Goal: Task Accomplishment & Management: Use online tool/utility

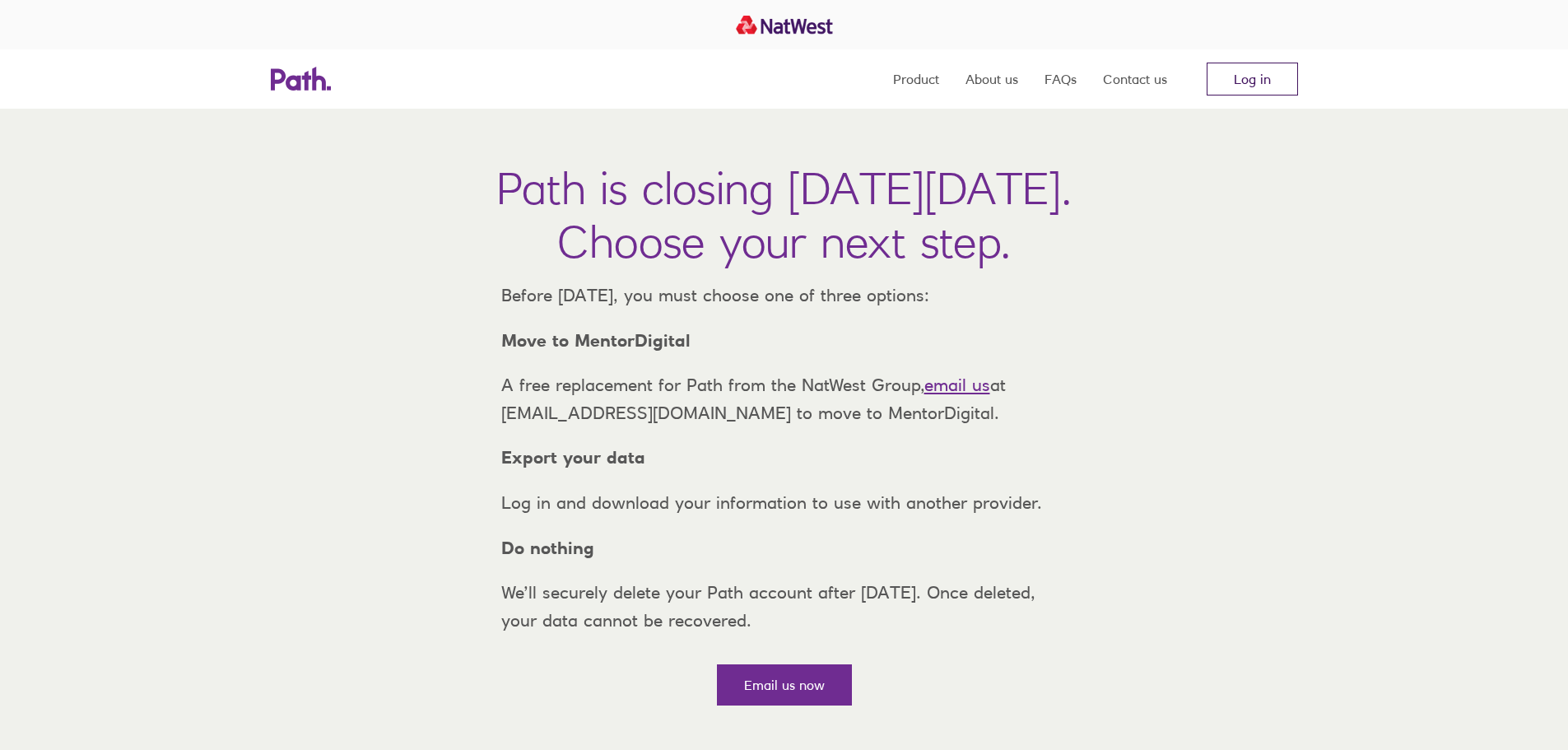
click at [1230, 78] on link "Log in" at bounding box center [1252, 79] width 91 height 33
click at [1248, 75] on link "Log in" at bounding box center [1252, 79] width 91 height 33
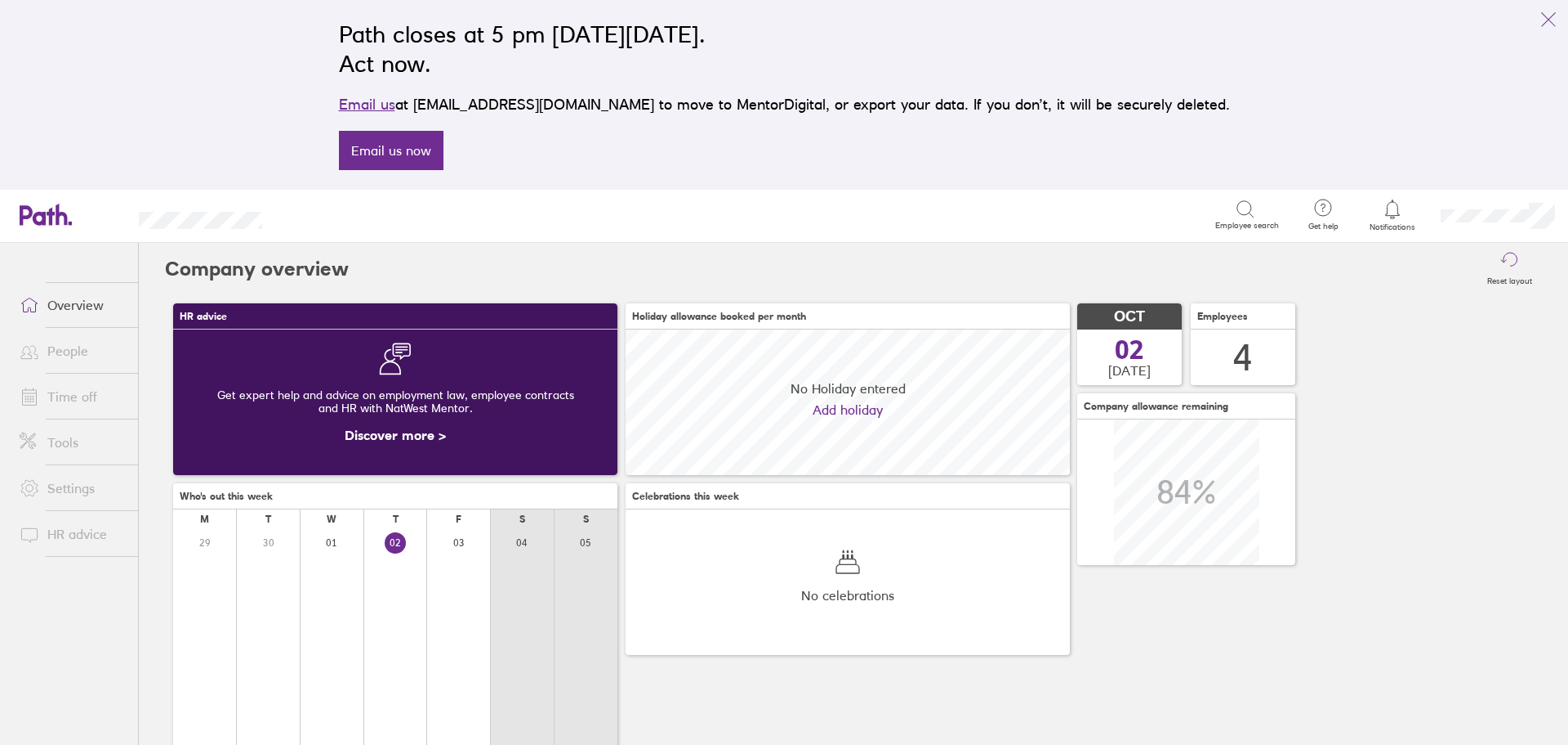
scroll to position [146, 444]
click at [53, 396] on link "Time off" at bounding box center [72, 397] width 131 height 33
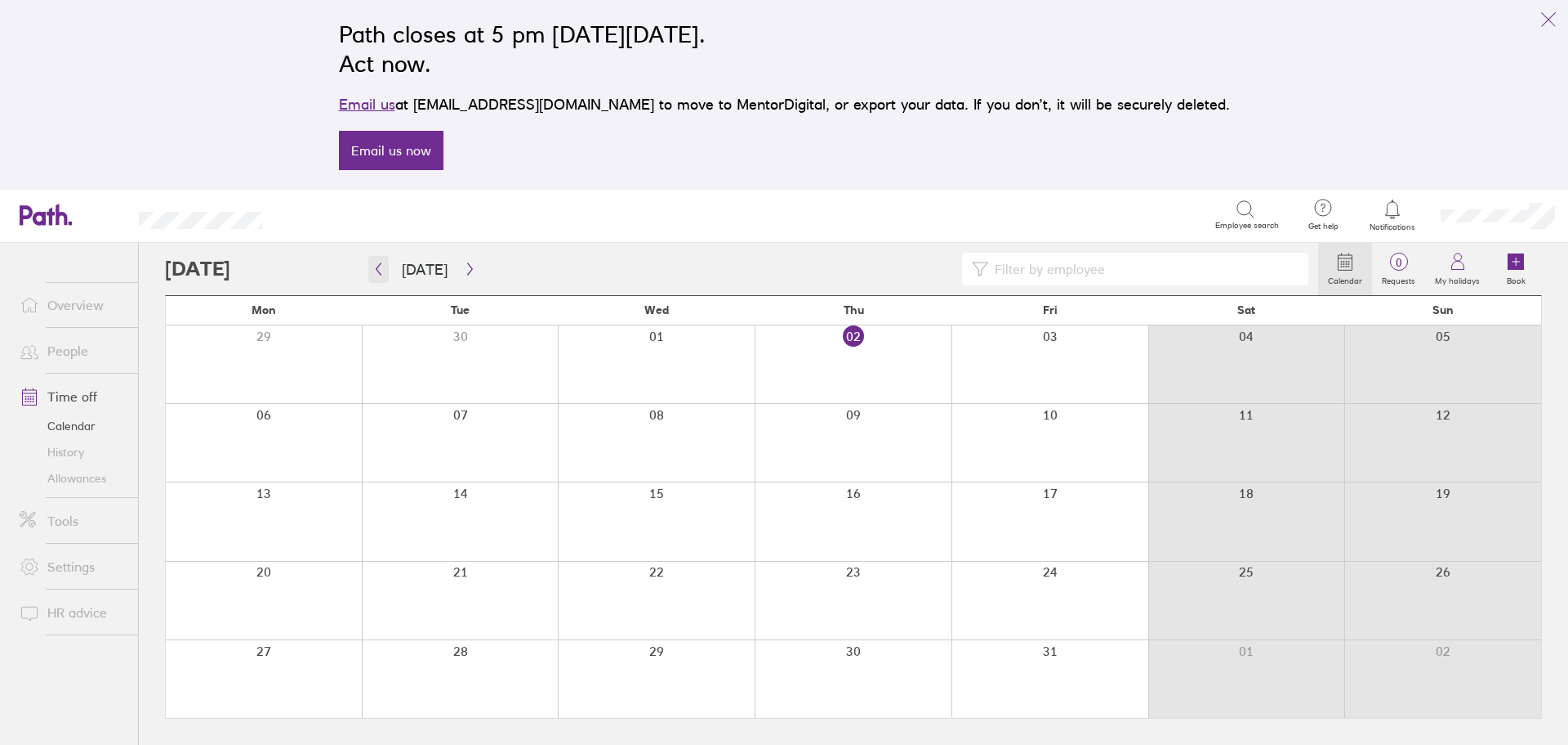
click at [379, 266] on icon "button" at bounding box center [378, 269] width 5 height 13
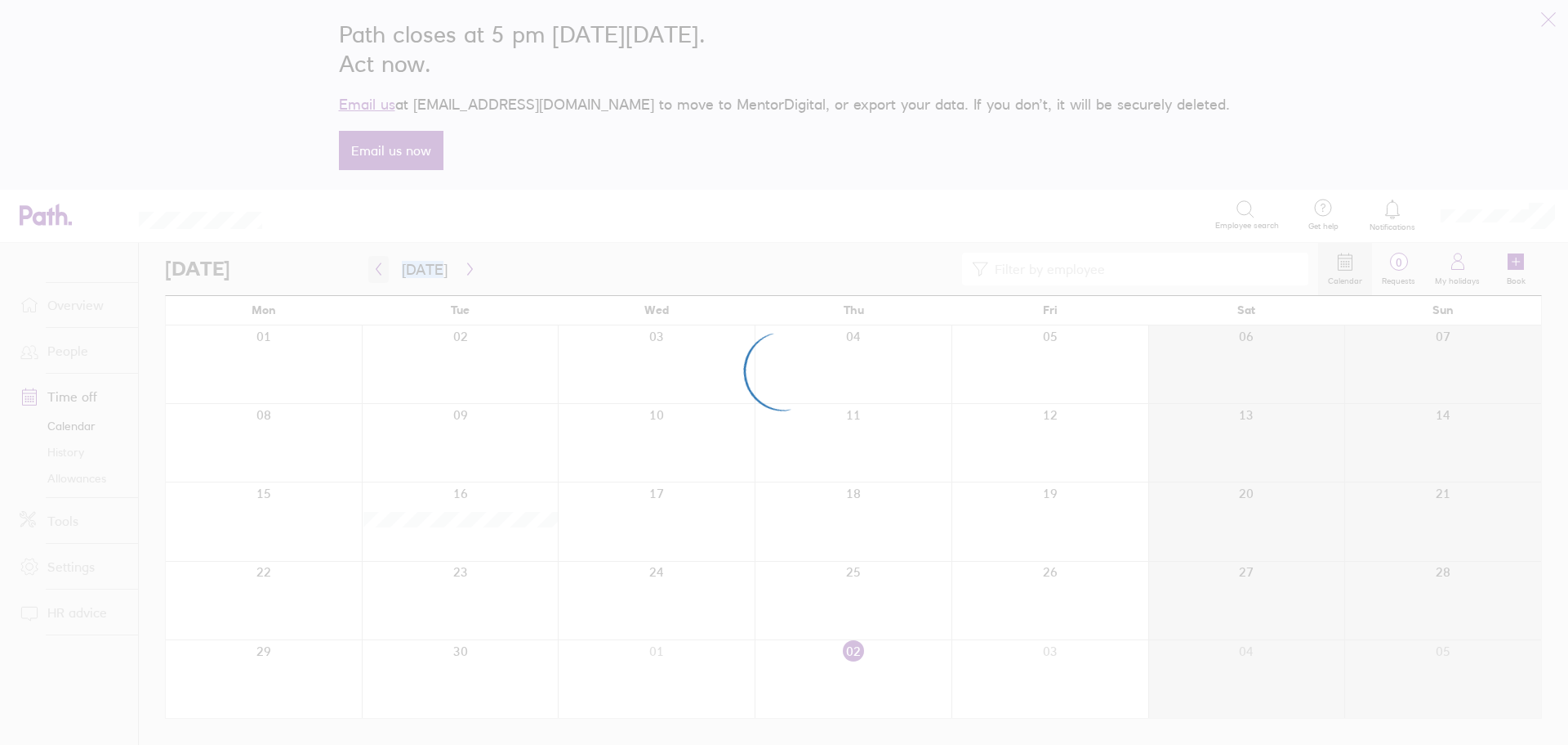
click at [379, 266] on div at bounding box center [784, 372] width 1568 height 745
click at [377, 267] on div at bounding box center [784, 372] width 1568 height 745
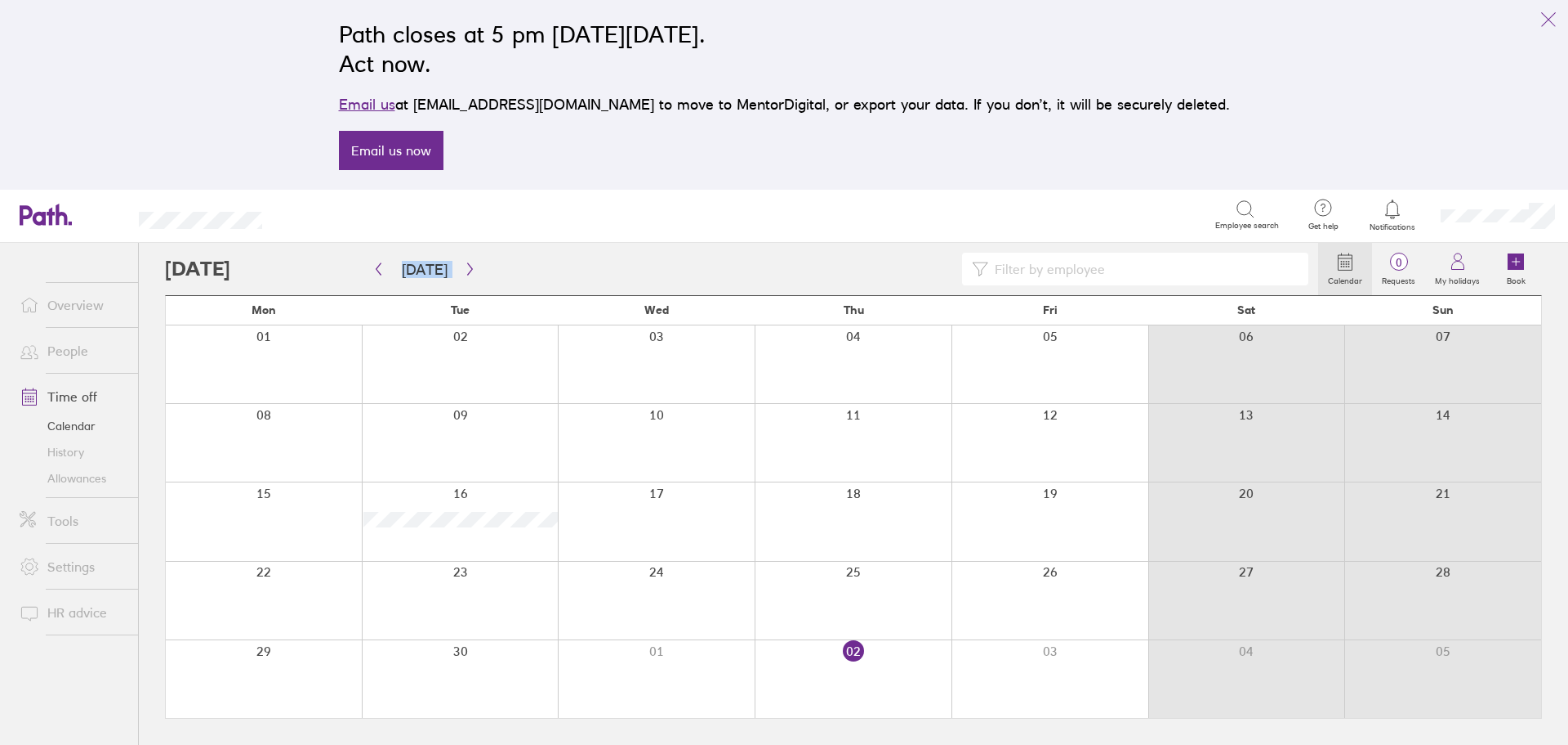
click at [228, 267] on div at bounding box center [742, 269] width 1153 height 33
click at [374, 268] on icon "button" at bounding box center [378, 268] width 13 height 13
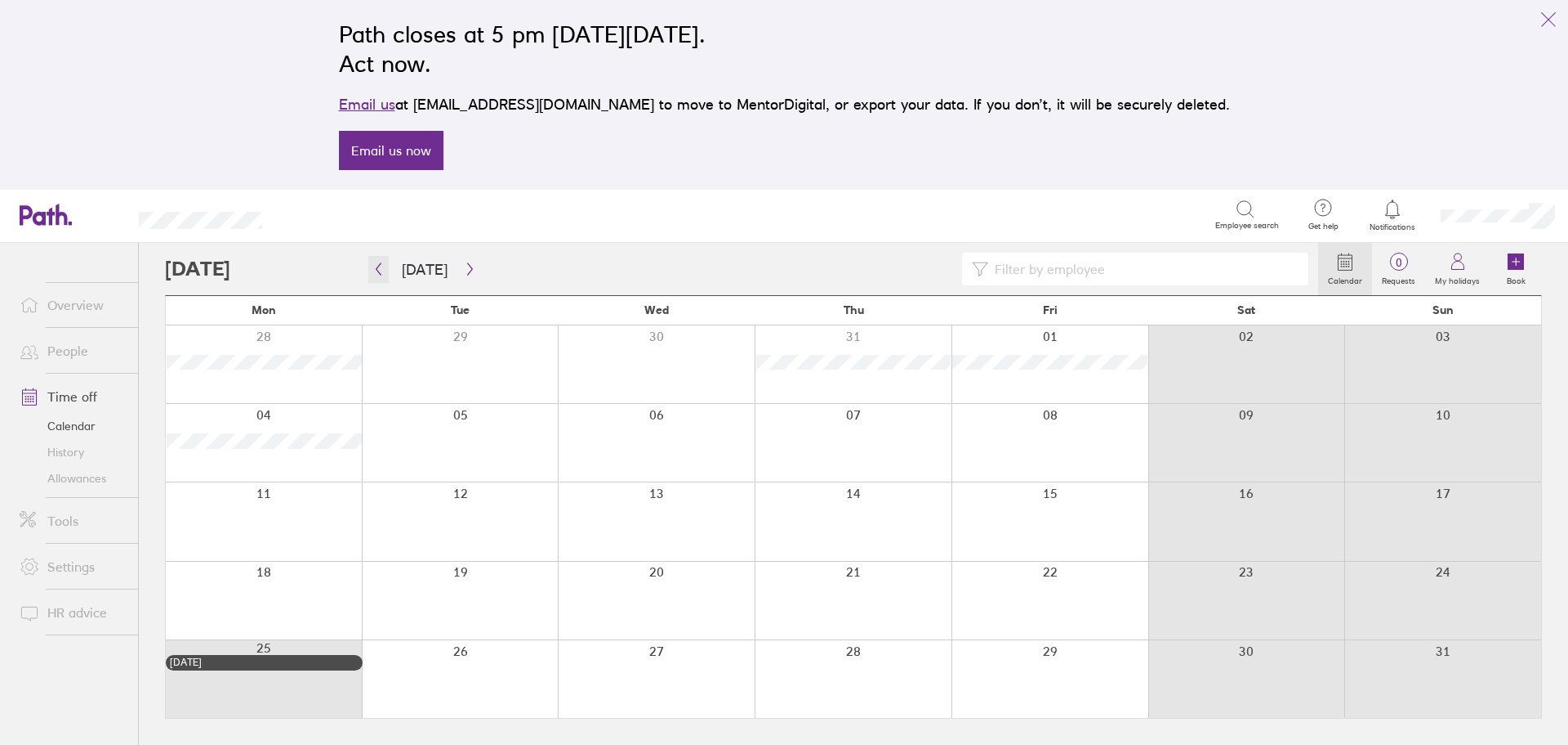
click at [376, 271] on icon "button" at bounding box center [378, 268] width 13 height 13
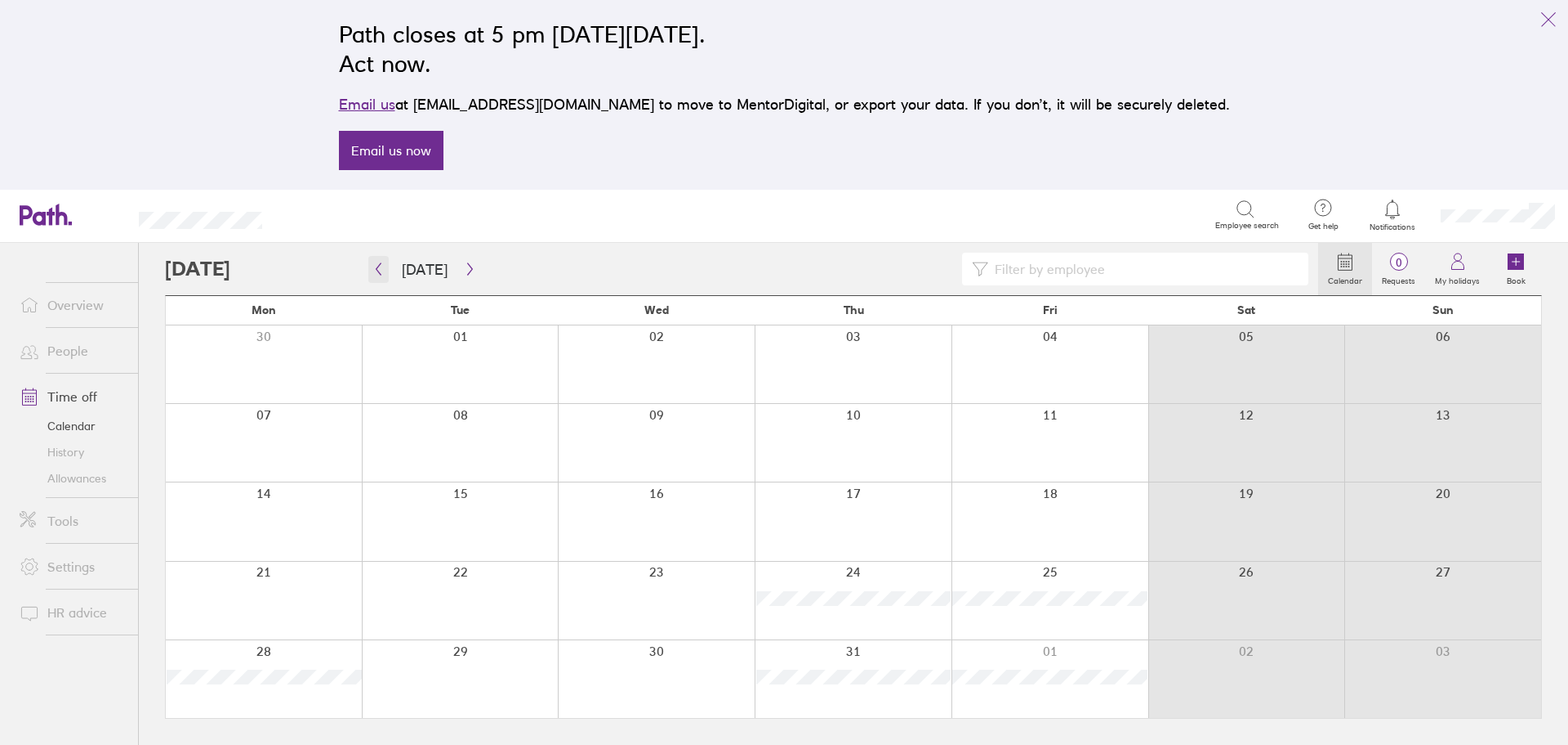
click at [373, 271] on icon "button" at bounding box center [378, 268] width 13 height 13
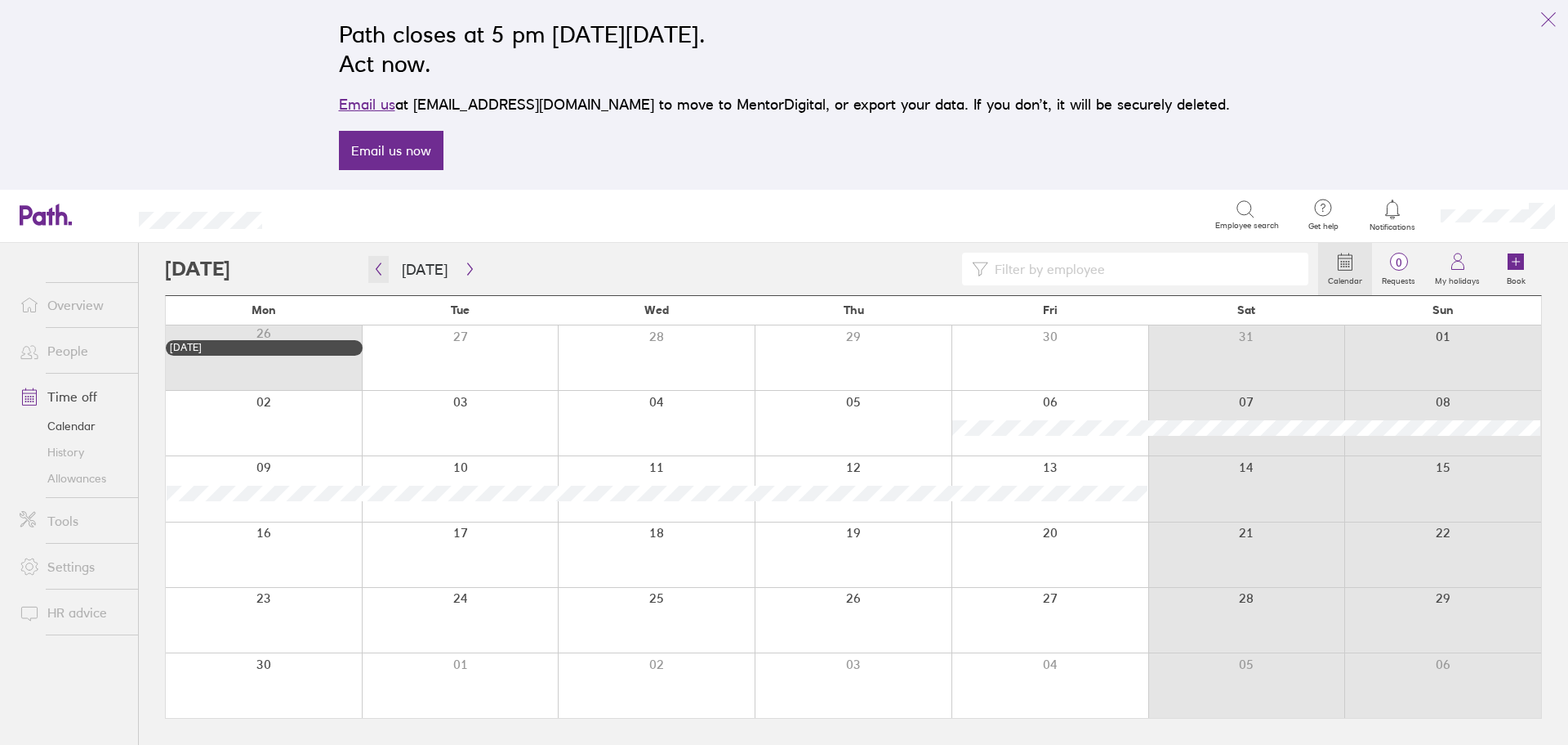
click at [377, 270] on icon "button" at bounding box center [378, 269] width 5 height 13
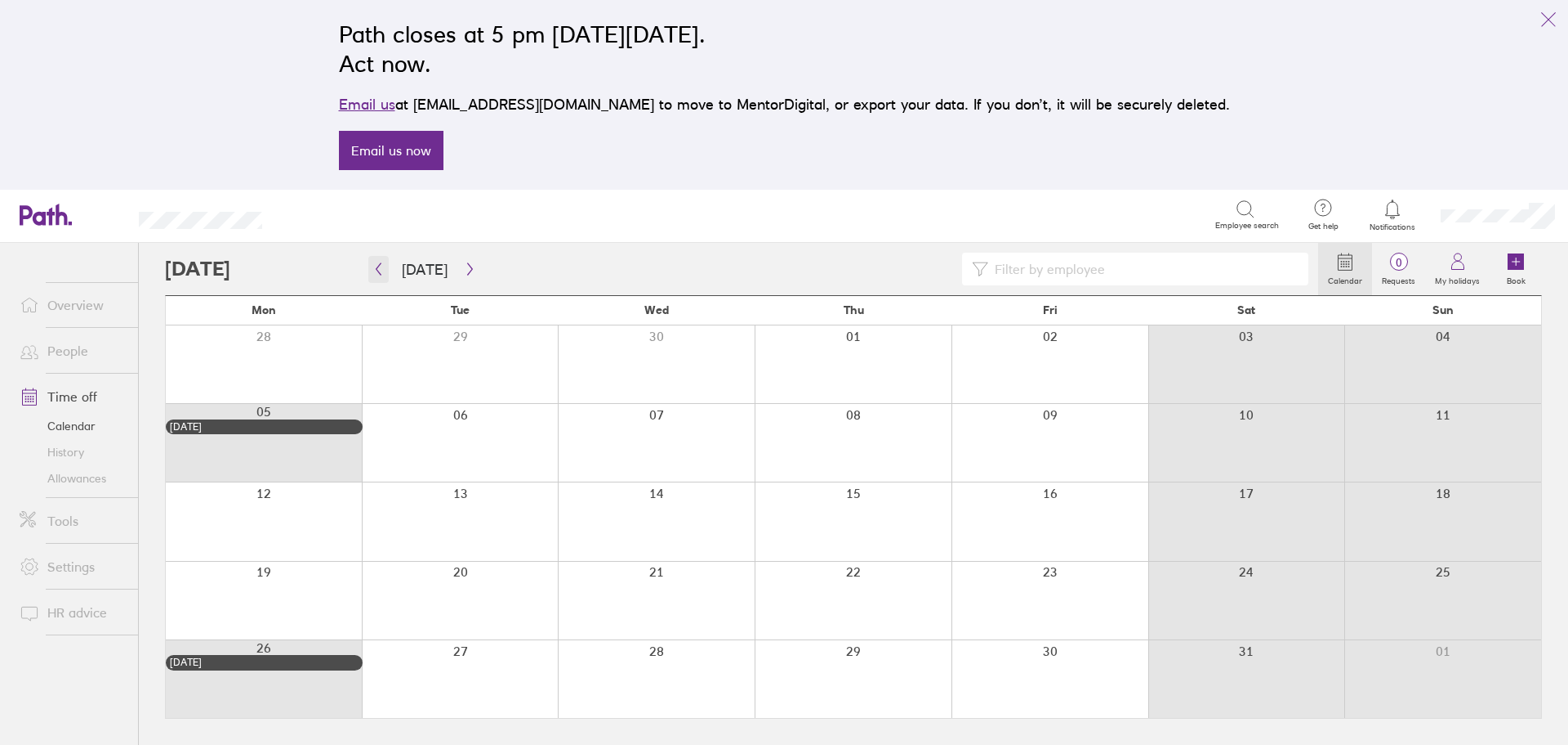
click at [376, 270] on icon "button" at bounding box center [378, 268] width 13 height 13
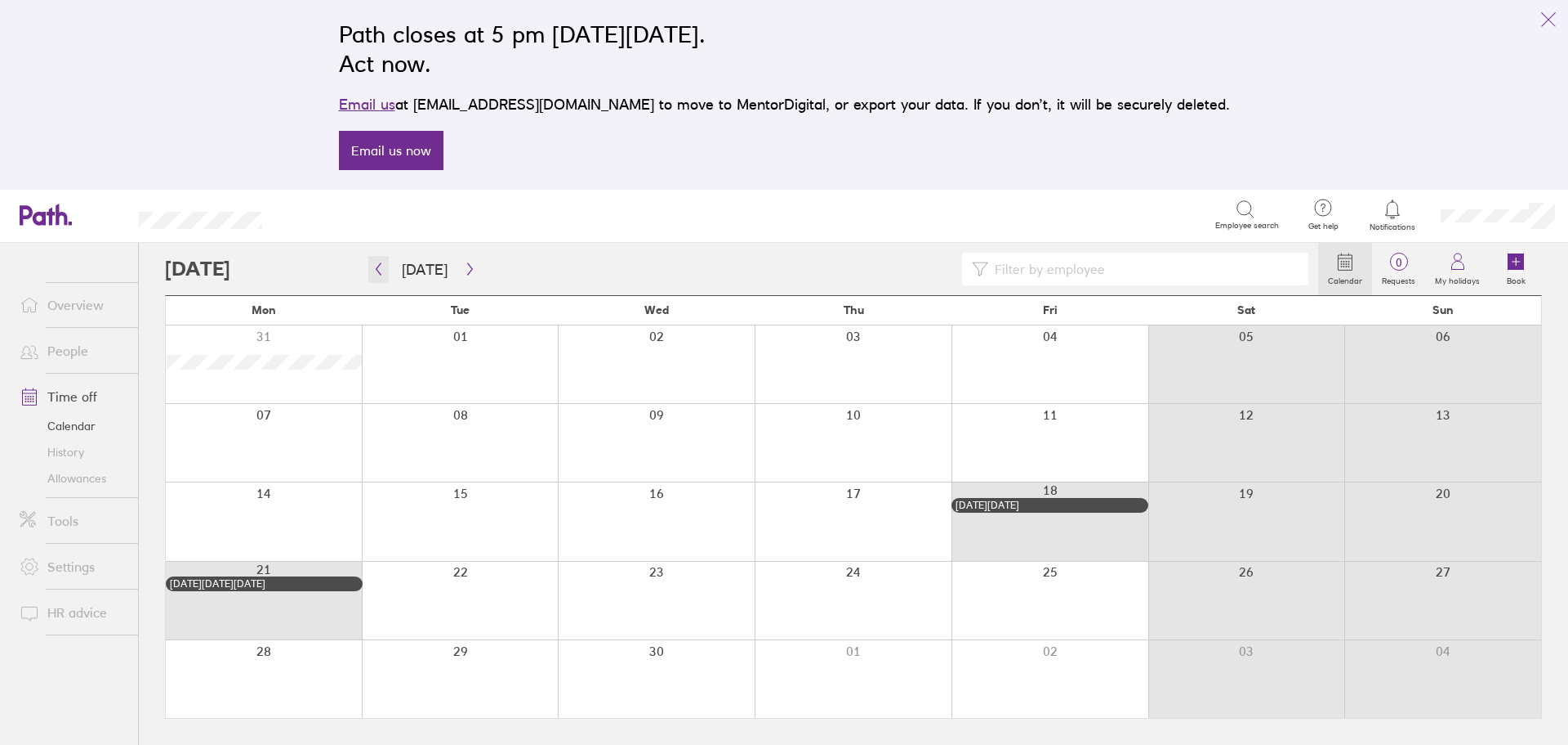
click at [373, 271] on icon "button" at bounding box center [378, 268] width 13 height 13
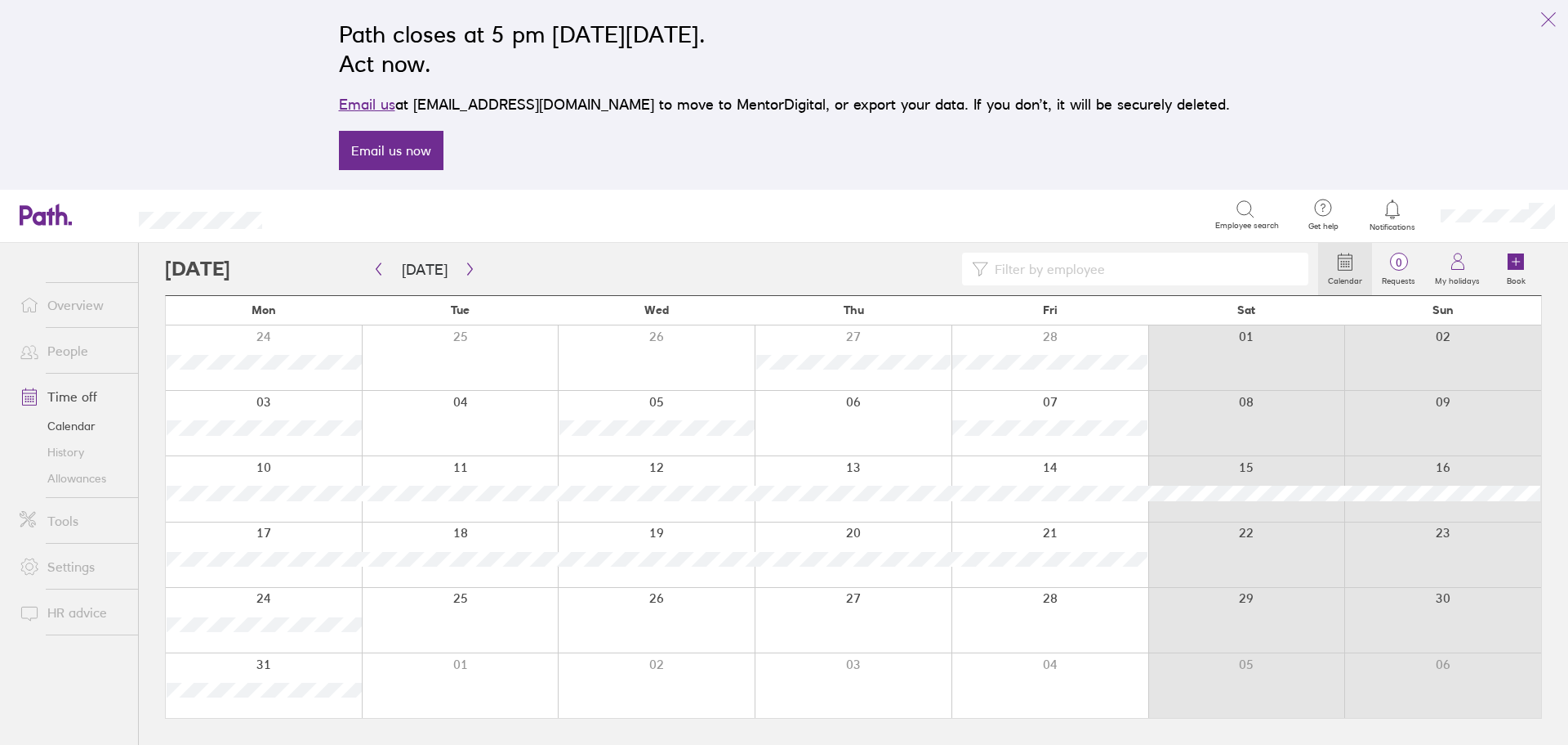
click at [67, 350] on link "People" at bounding box center [72, 351] width 131 height 33
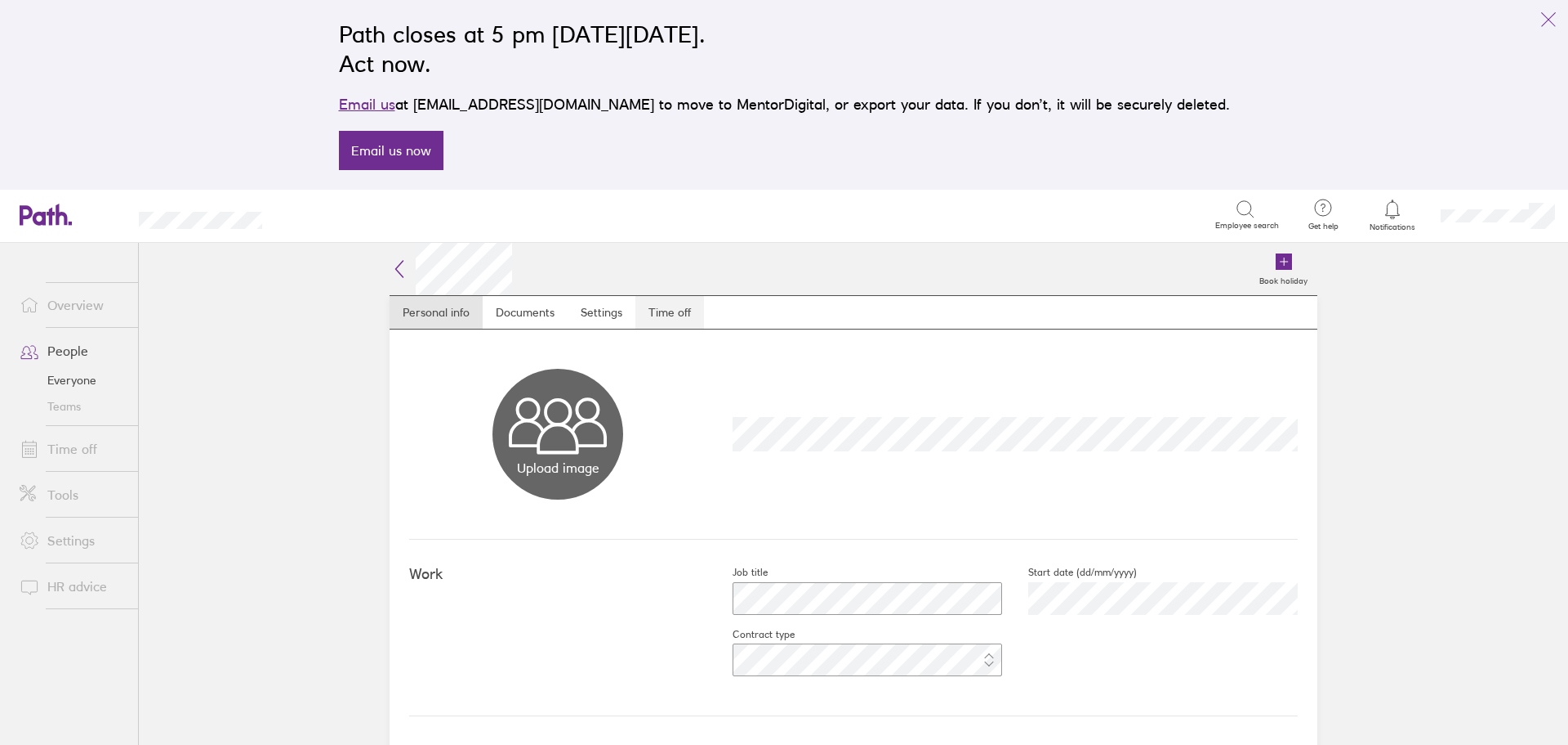
click at [669, 305] on link "Time off" at bounding box center [670, 312] width 69 height 33
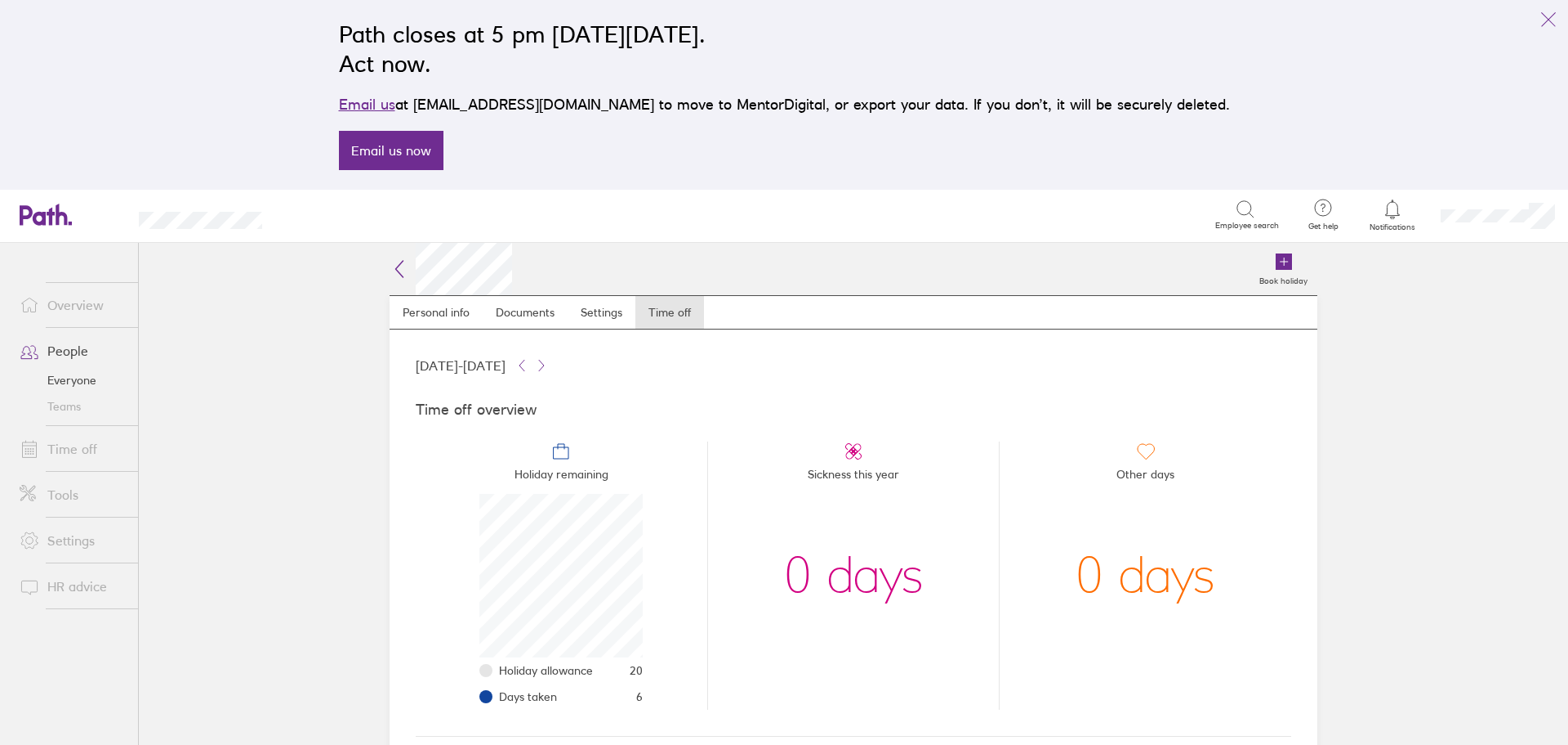
click at [57, 443] on link "Time off" at bounding box center [72, 449] width 131 height 33
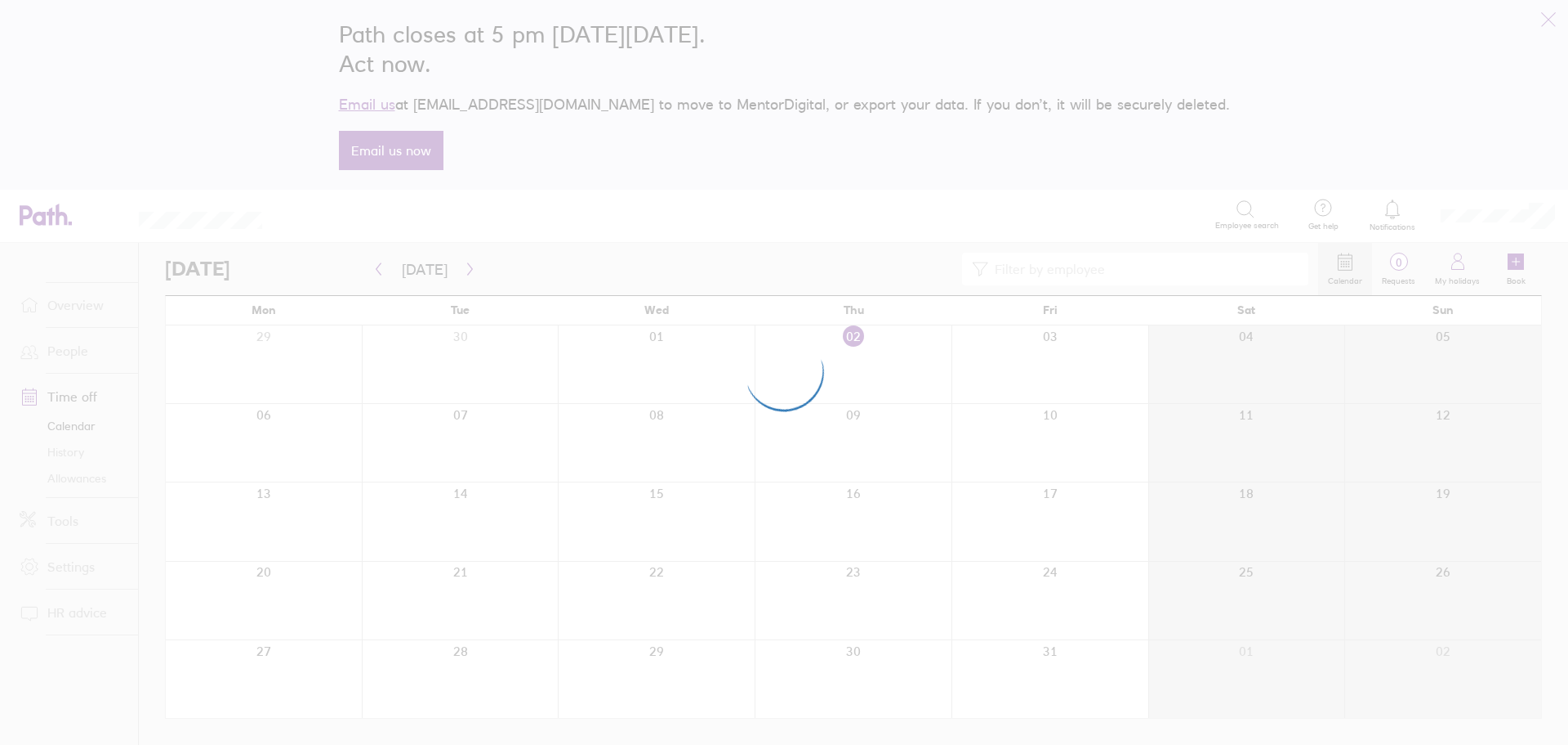
click at [70, 350] on div at bounding box center [784, 372] width 1568 height 745
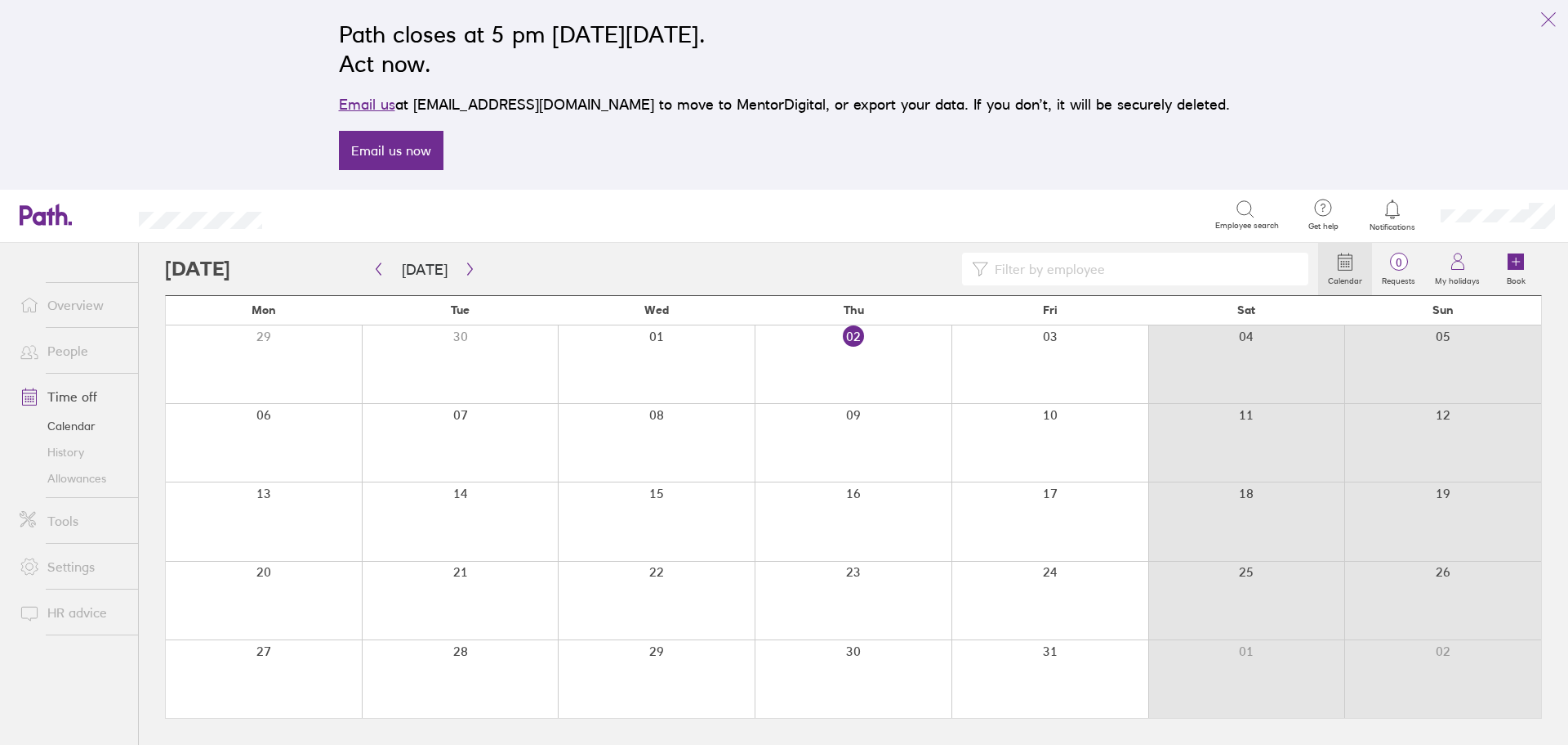
click at [68, 352] on link "People" at bounding box center [72, 351] width 131 height 33
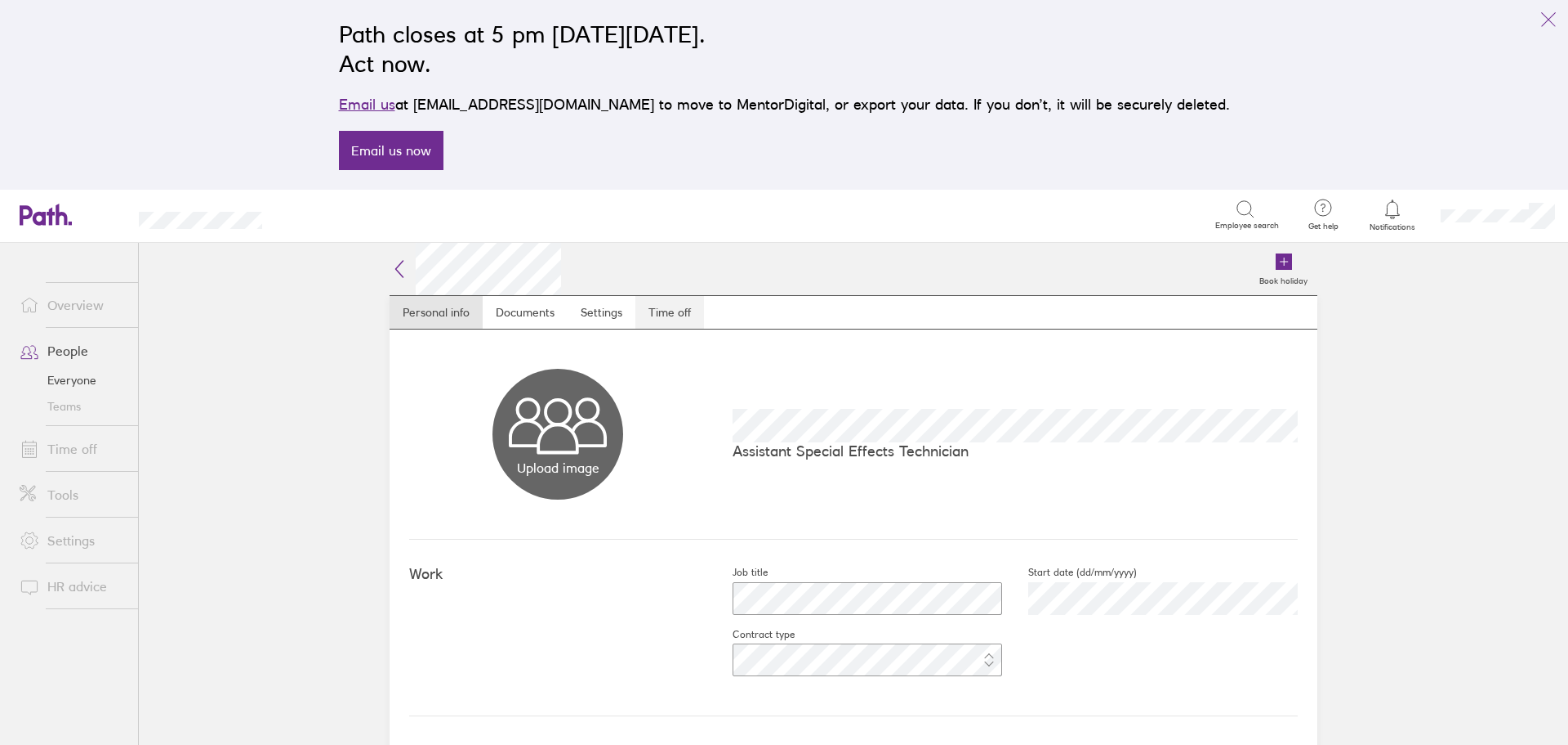
click at [668, 313] on link "Time off" at bounding box center [670, 312] width 69 height 33
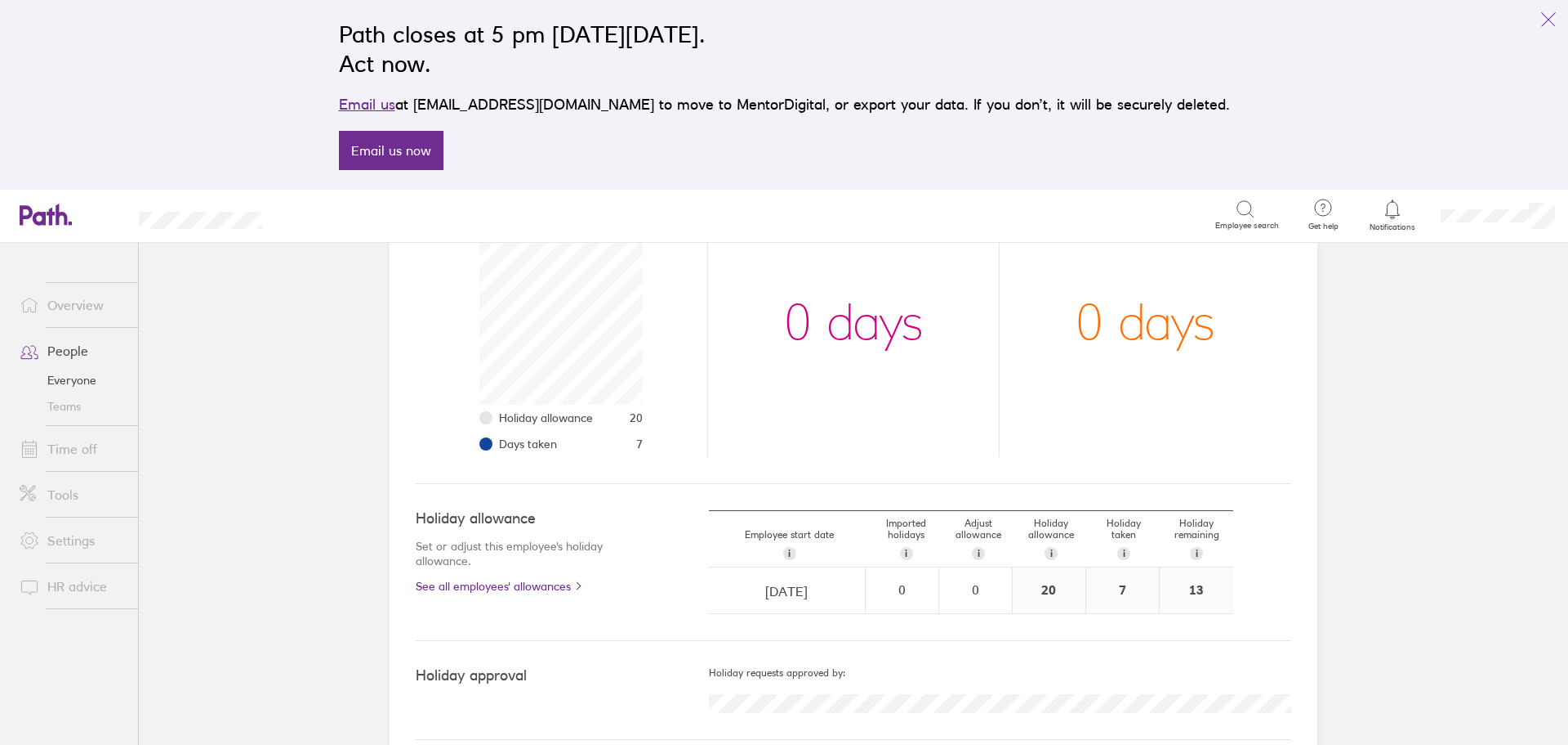
scroll to position [273, 0]
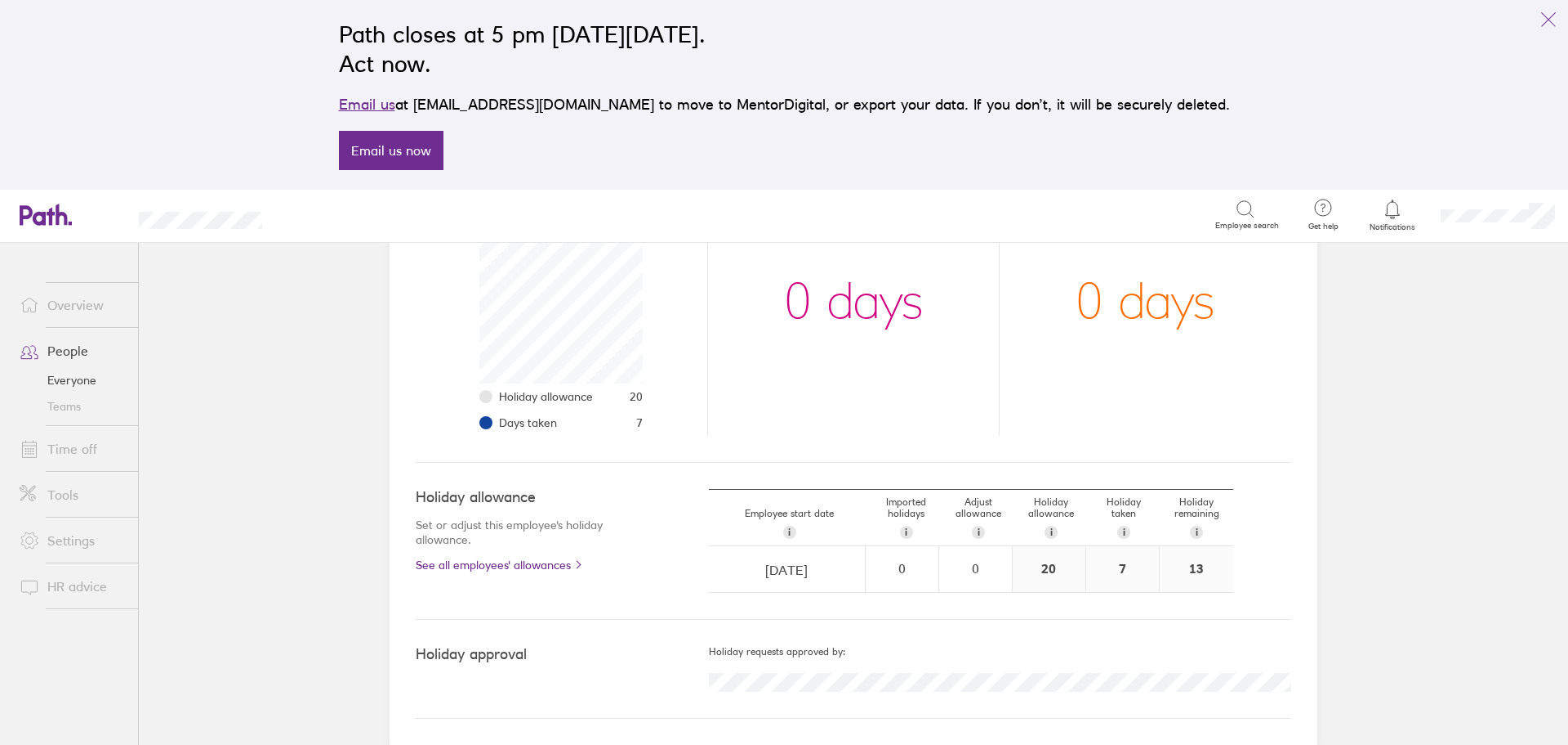
click at [50, 486] on link "Tools" at bounding box center [72, 495] width 131 height 33
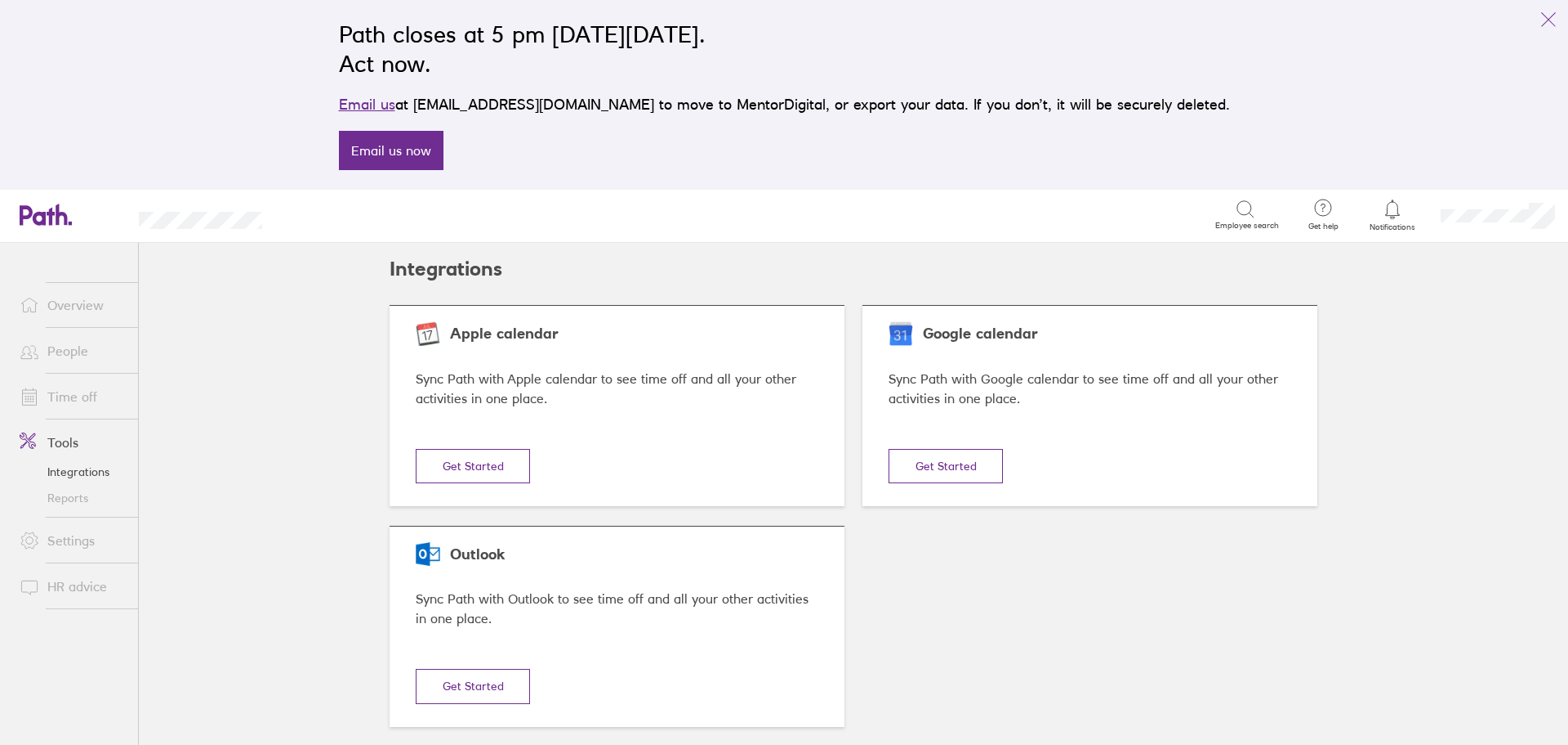
click at [64, 494] on link "Reports" at bounding box center [72, 497] width 131 height 26
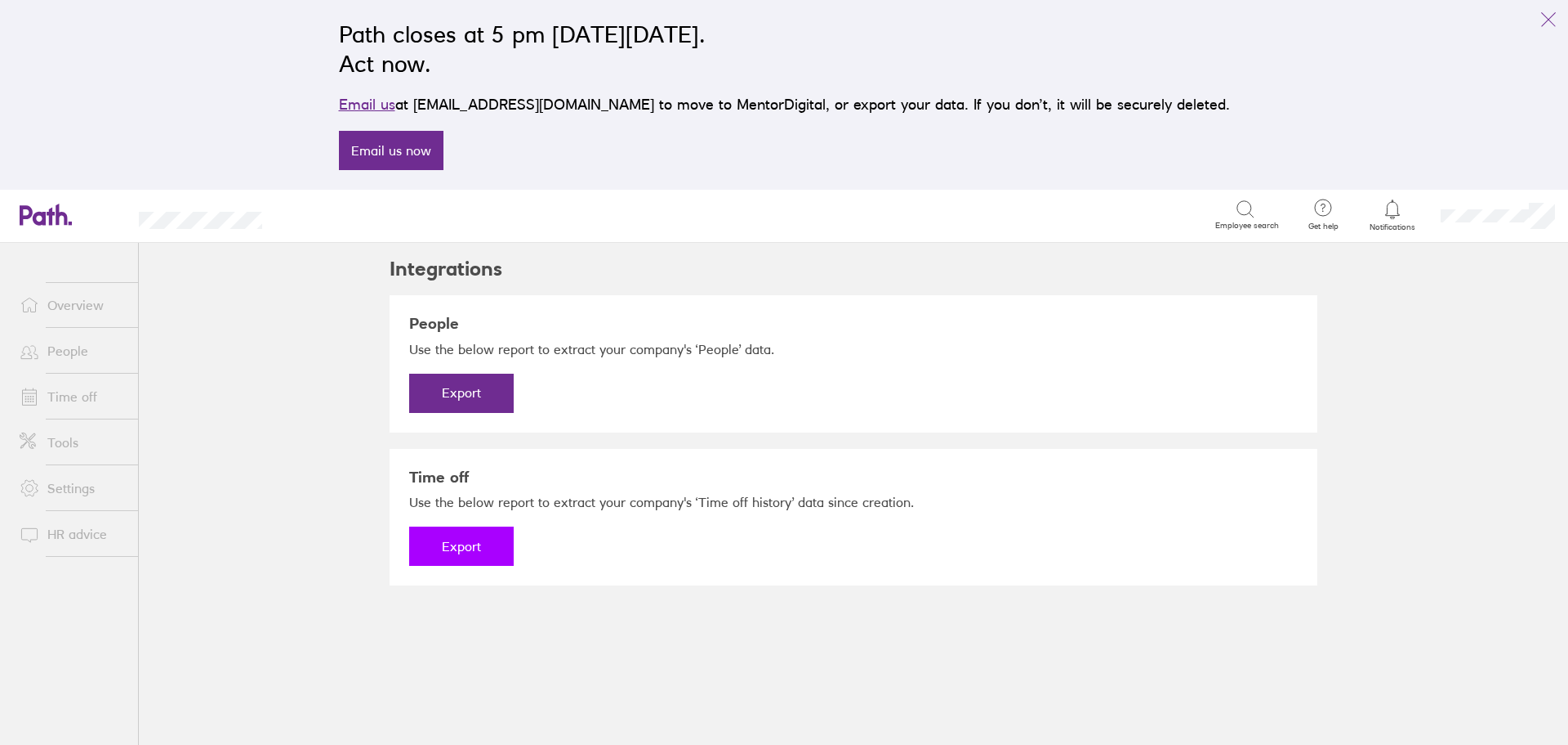
click at [460, 547] on button "Export" at bounding box center [462, 546] width 105 height 39
click at [447, 546] on link "Download" at bounding box center [462, 546] width 105 height 39
